Goal: Navigation & Orientation: Find specific page/section

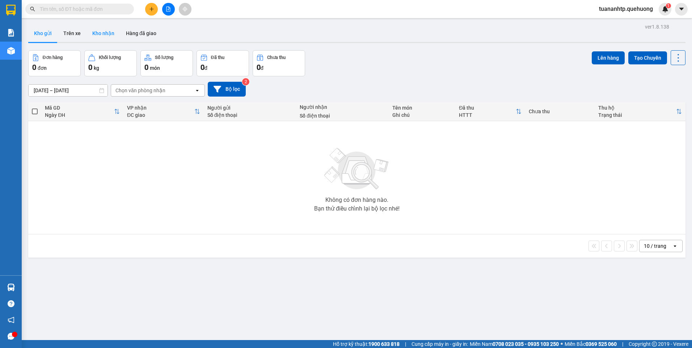
click at [109, 34] on button "Kho nhận" at bounding box center [104, 33] width 34 height 17
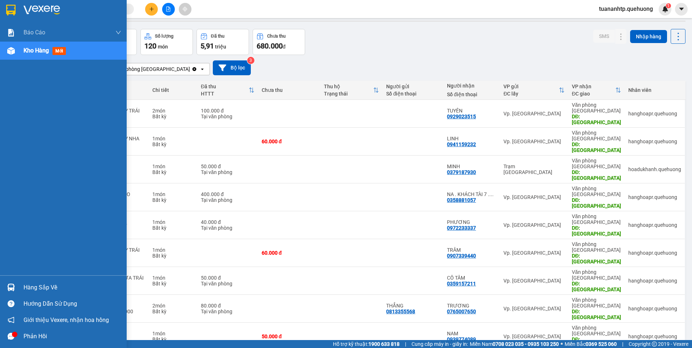
scroll to position [33, 0]
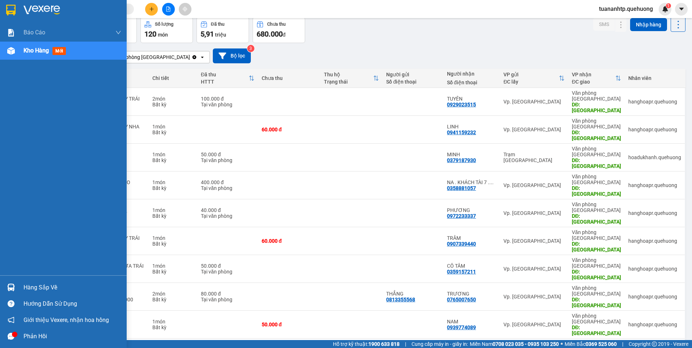
click at [36, 333] on div "Phản hồi" at bounding box center [73, 336] width 98 height 11
click at [40, 289] on div "Hàng sắp về" at bounding box center [73, 287] width 98 height 11
click at [8, 133] on div "Báo cáo Báo cáo dòng tiền (nhân viên) Doanh số tạo đơn theo VP gửi (nhân viên) …" at bounding box center [63, 174] width 127 height 348
